Goal: Check status: Check status

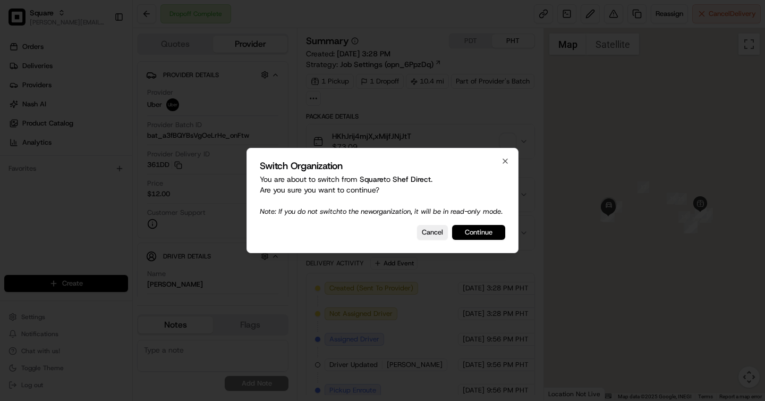
click at [488, 240] on button "Continue" at bounding box center [478, 232] width 53 height 15
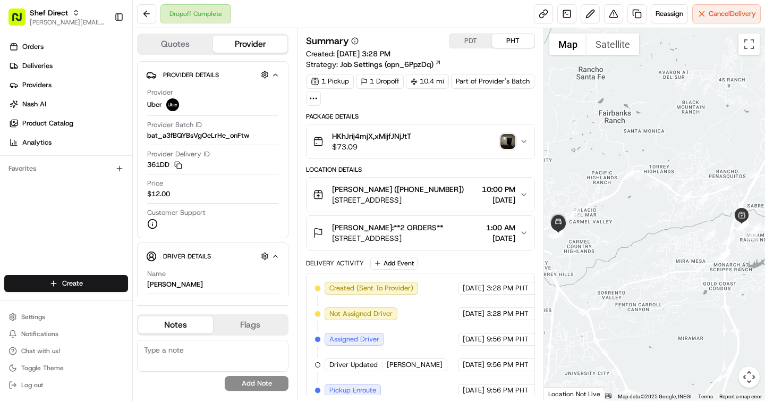
click at [503, 132] on div "HKhJrij4mjX,xMijfJNjJtT $73.09" at bounding box center [416, 141] width 206 height 21
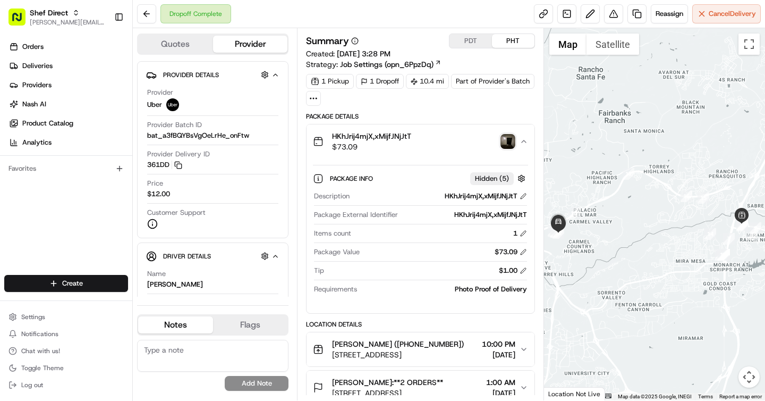
click at [504, 139] on img "button" at bounding box center [507, 141] width 15 height 15
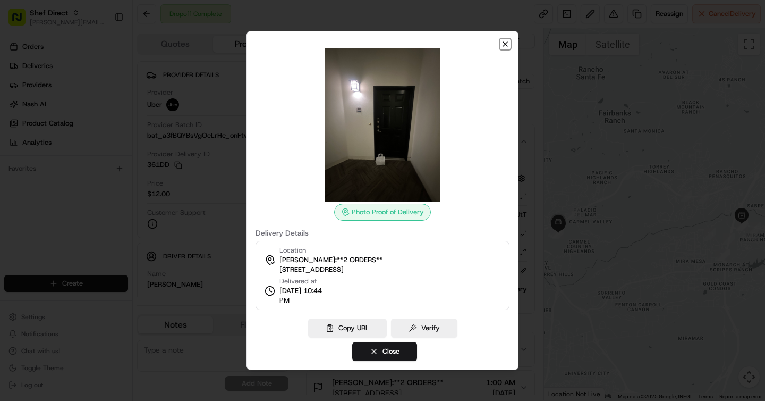
click at [507, 41] on icon "button" at bounding box center [505, 44] width 9 height 9
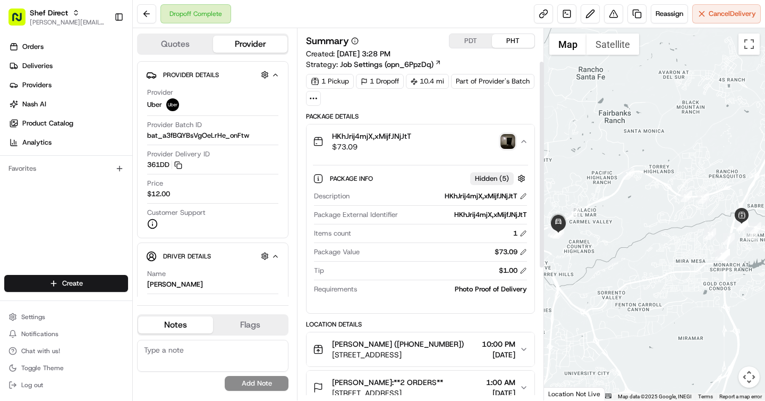
scroll to position [293, 0]
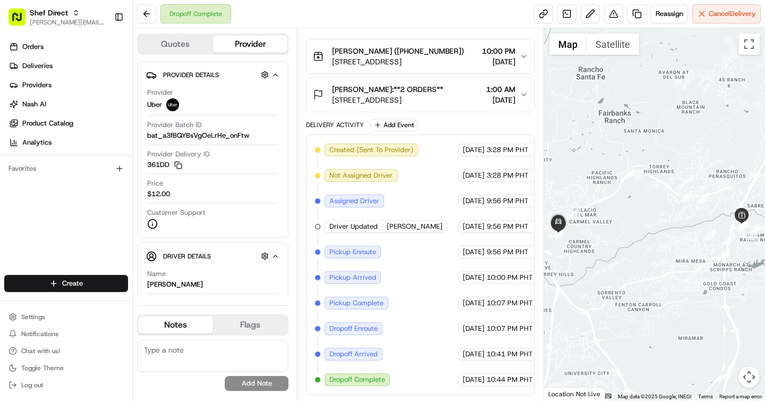
click at [405, 90] on span "[PERSON_NAME]:**2 ORDERS**" at bounding box center [387, 89] width 111 height 11
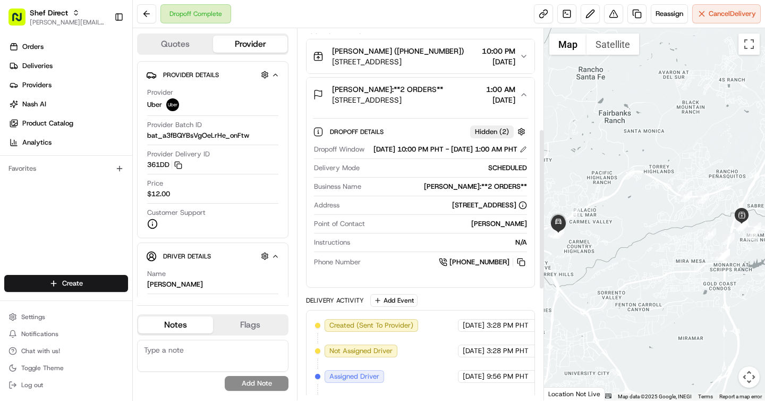
scroll to position [0, 0]
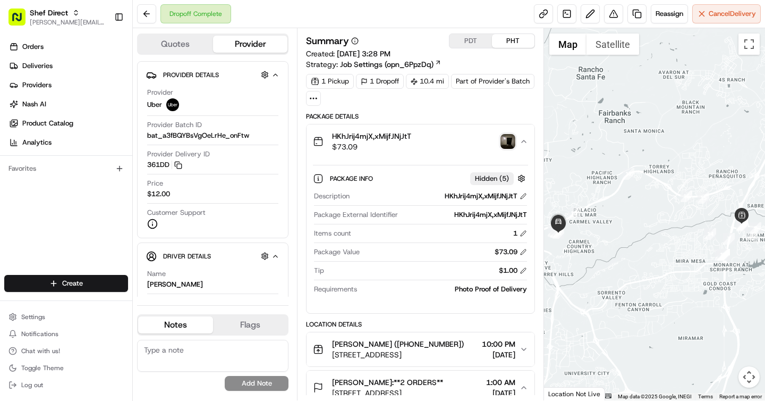
click at [505, 139] on img "button" at bounding box center [507, 141] width 15 height 15
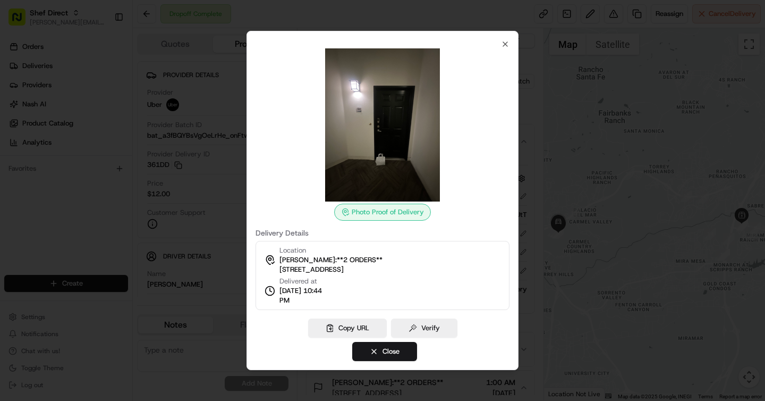
click at [500, 41] on div "Photo Proof of Delivery Delivery Details Location [PERSON_NAME]:**2 ORDERS** [S…" at bounding box center [383, 175] width 254 height 270
click at [503, 43] on icon "button" at bounding box center [505, 44] width 9 height 9
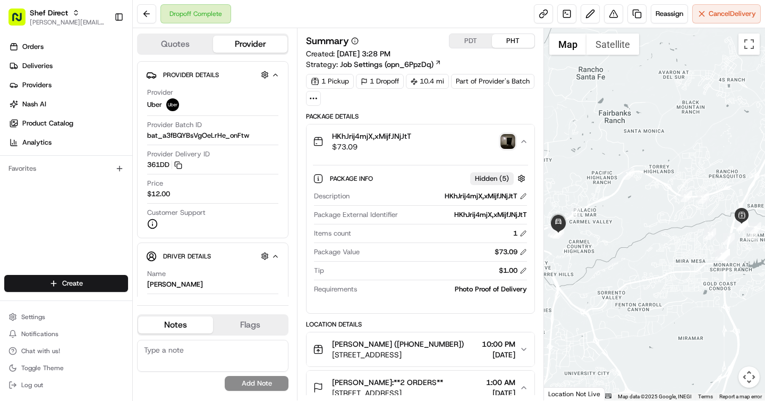
click at [505, 137] on img "button" at bounding box center [507, 141] width 15 height 15
